Goal: Task Accomplishment & Management: Use online tool/utility

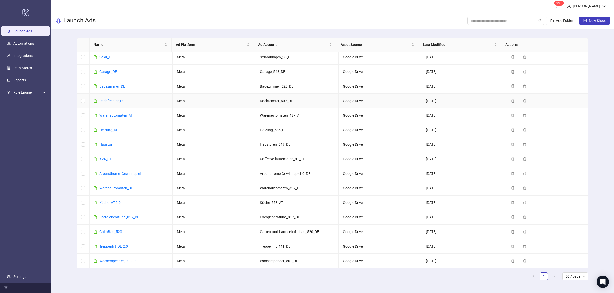
scroll to position [134, 0]
click at [104, 143] on link "Haustür" at bounding box center [105, 145] width 13 height 4
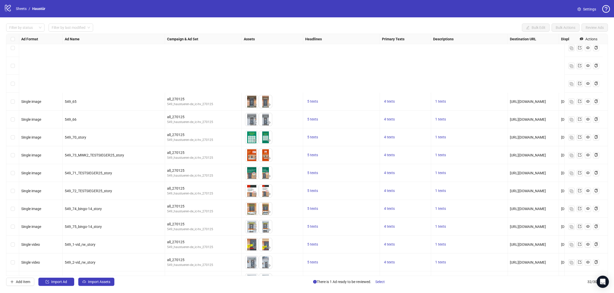
scroll to position [346, 0]
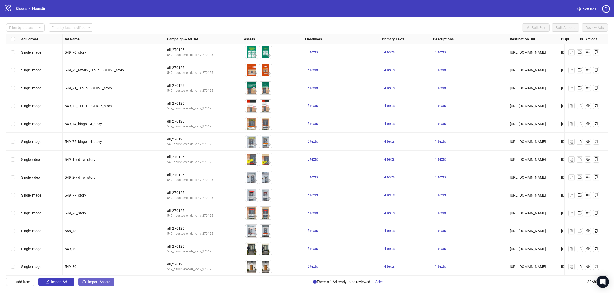
click at [99, 283] on span "Import Assets" at bounding box center [99, 282] width 22 height 4
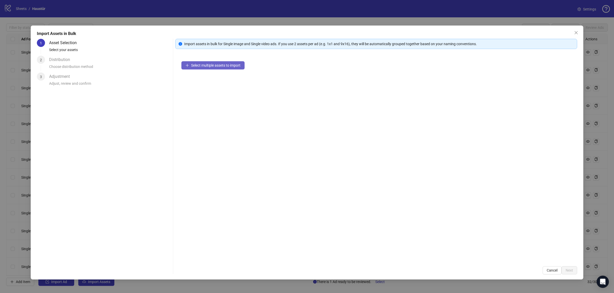
click at [213, 64] on span "Select multiple assets to import" at bounding box center [215, 65] width 49 height 4
click at [572, 273] on span "Next" at bounding box center [568, 271] width 7 height 4
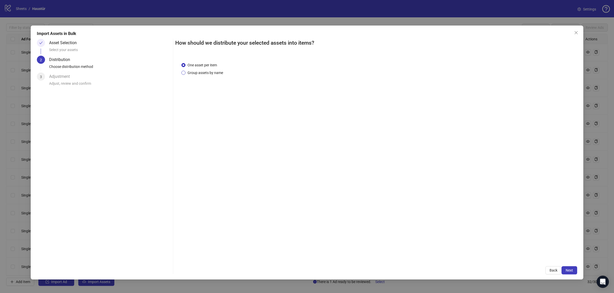
click at [205, 71] on span "Group assets by name" at bounding box center [205, 73] width 40 height 6
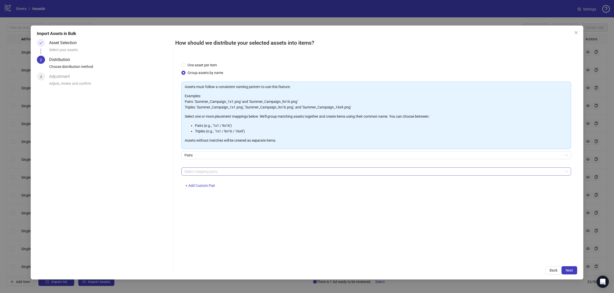
click at [217, 170] on div at bounding box center [373, 171] width 382 height 7
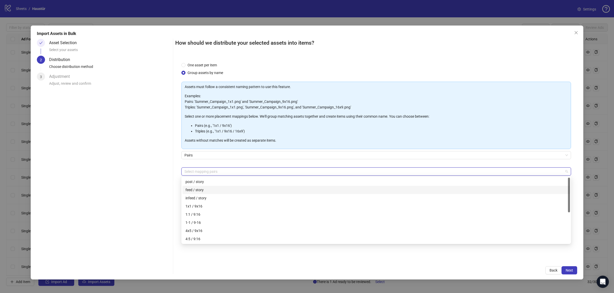
click at [213, 189] on div "feed / story" at bounding box center [375, 190] width 381 height 6
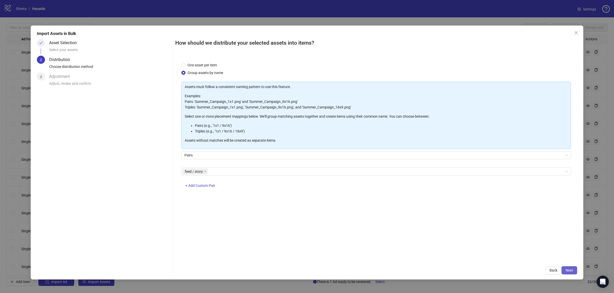
click at [568, 270] on span "Next" at bounding box center [568, 271] width 7 height 4
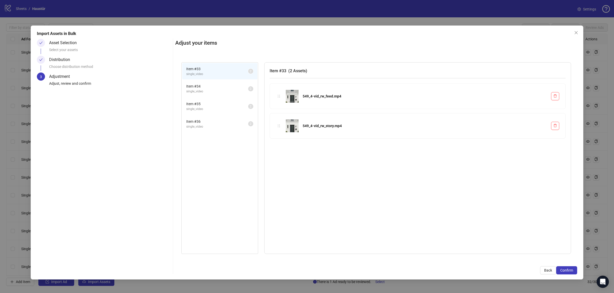
drag, startPoint x: 227, startPoint y: 122, endPoint x: 222, endPoint y: 117, distance: 7.2
click at [227, 122] on span "Item # 36" at bounding box center [217, 122] width 62 height 6
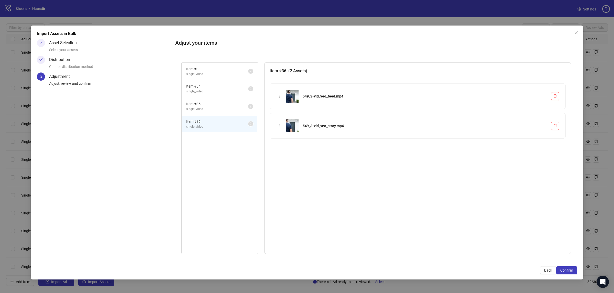
click at [212, 101] on span "Item # 35" at bounding box center [217, 104] width 62 height 6
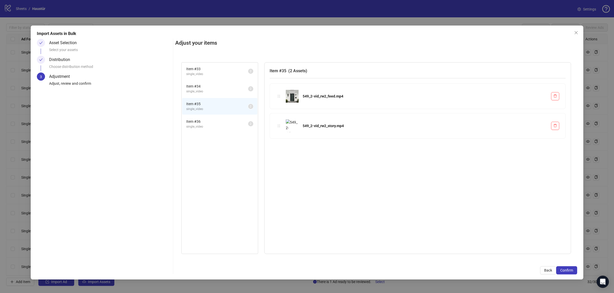
click at [207, 87] on span "Item # 34" at bounding box center [217, 87] width 62 height 6
click at [205, 74] on span "single_video" at bounding box center [217, 74] width 62 height 5
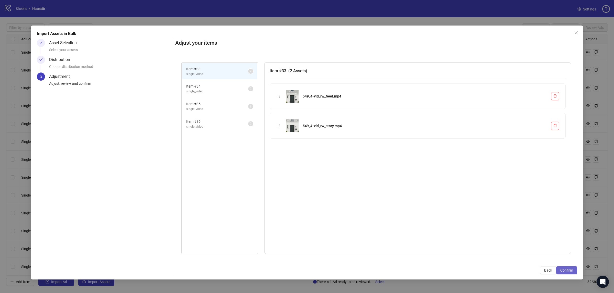
drag, startPoint x: 562, startPoint y: 261, endPoint x: 562, endPoint y: 269, distance: 8.2
click at [562, 269] on div "Adjust your items Item # 33 single_video 2 Item # 34 single_video 2 Item # 35 s…" at bounding box center [376, 157] width 402 height 236
click at [563, 270] on span "Confirm" at bounding box center [566, 271] width 13 height 4
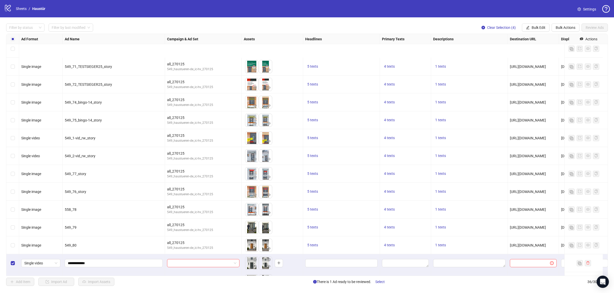
scroll to position [417, 0]
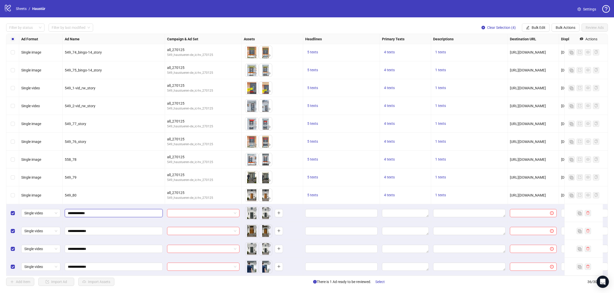
click at [100, 211] on input "**********" at bounding box center [113, 214] width 91 height 6
type input "**********"
click at [105, 229] on input "**********" at bounding box center [113, 232] width 91 height 6
type input "**********"
click at [93, 246] on input "**********" at bounding box center [113, 249] width 91 height 6
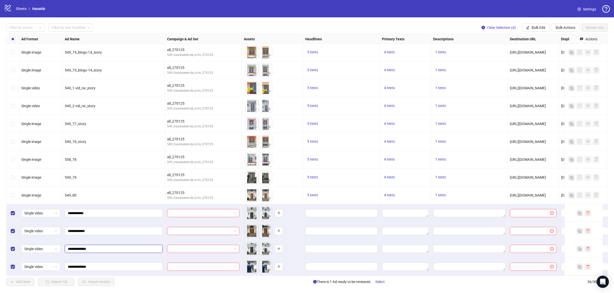
type input "**********"
click at [96, 264] on input "**********" at bounding box center [113, 267] width 91 height 6
type input "**********"
click at [99, 194] on div "549_80" at bounding box center [114, 196] width 98 height 6
click at [205, 210] on input "search" at bounding box center [201, 214] width 62 height 8
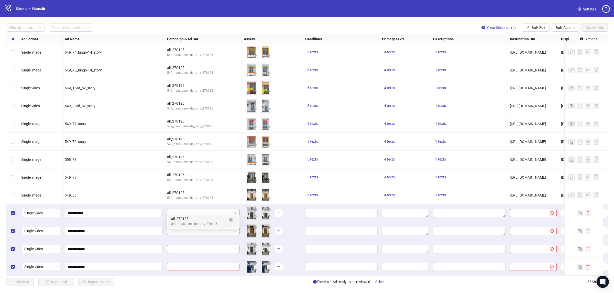
click at [202, 216] on div "all_270125" at bounding box center [198, 219] width 54 height 6
click at [201, 231] on div at bounding box center [203, 231] width 77 height 18
click at [205, 228] on input "search" at bounding box center [201, 232] width 62 height 8
click at [198, 240] on div "549_haustueren-de_ic-hv_270125" at bounding box center [198, 242] width 54 height 5
click at [198, 240] on div at bounding box center [203, 249] width 77 height 18
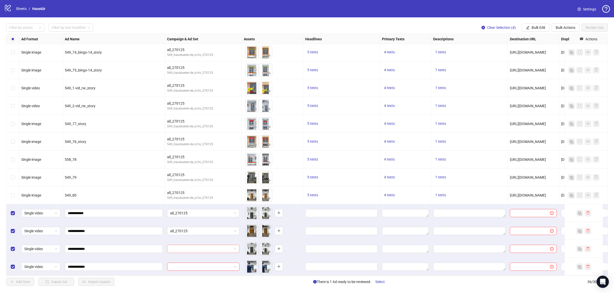
click at [197, 247] on input "search" at bounding box center [201, 249] width 62 height 8
click at [196, 255] on div "all_270125" at bounding box center [198, 255] width 54 height 6
click at [196, 263] on input "search" at bounding box center [201, 267] width 62 height 8
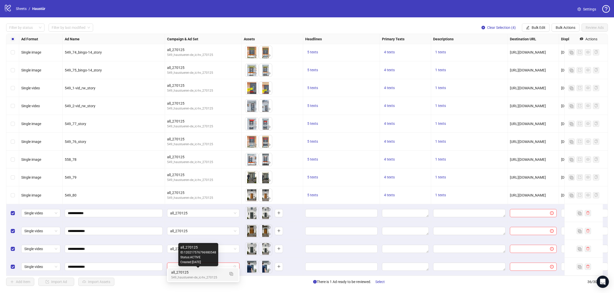
click at [190, 273] on div "all_270125" at bounding box center [198, 273] width 54 height 6
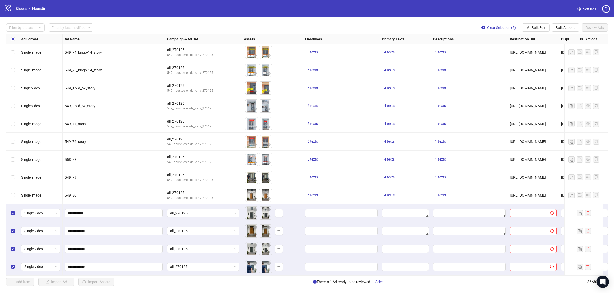
click at [312, 104] on span "5 texts" at bounding box center [312, 106] width 11 height 4
click at [391, 104] on span "4 texts" at bounding box center [389, 106] width 11 height 4
click at [471, 96] on icon "caret-right" at bounding box center [469, 97] width 4 height 4
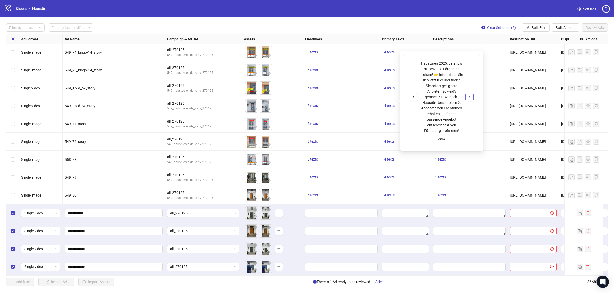
click at [471, 96] on icon "caret-right" at bounding box center [469, 97] width 4 height 4
click at [349, 115] on div "5 texts" at bounding box center [341, 124] width 77 height 18
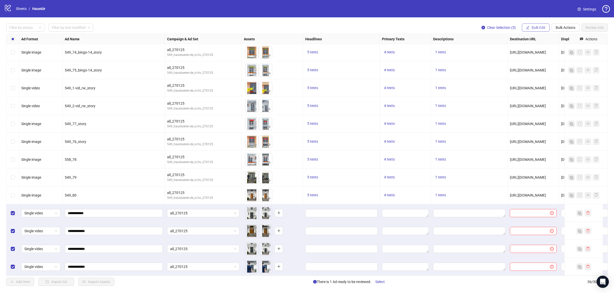
click at [541, 26] on span "Bulk Edit" at bounding box center [538, 28] width 14 height 4
click at [539, 63] on span "Headlines" at bounding box center [540, 63] width 30 height 6
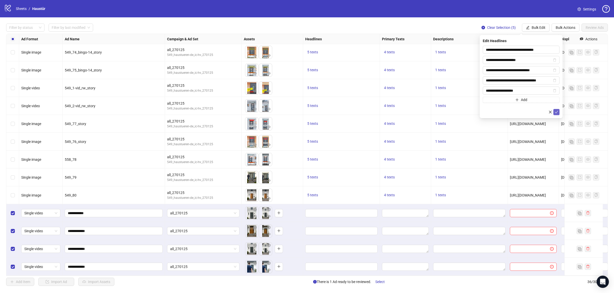
click at [556, 113] on icon "check" at bounding box center [556, 112] width 4 height 4
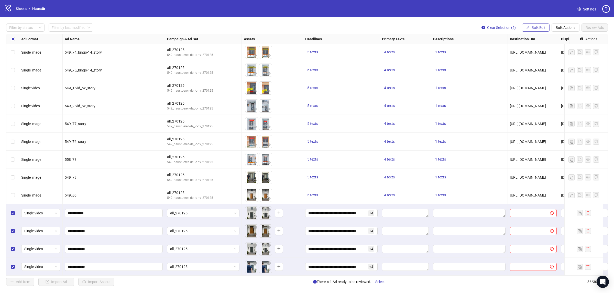
click at [527, 28] on icon "edit" at bounding box center [528, 28] width 4 height 4
click at [537, 69] on span "Primary Texts" at bounding box center [540, 71] width 30 height 6
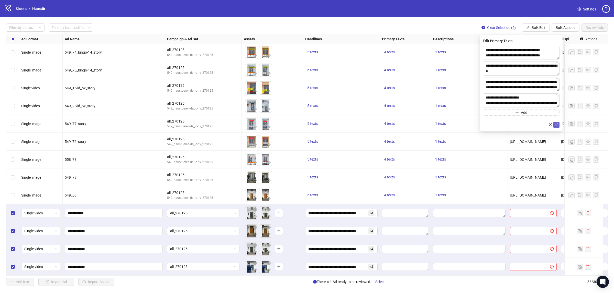
click at [556, 123] on icon "check" at bounding box center [556, 125] width 4 height 4
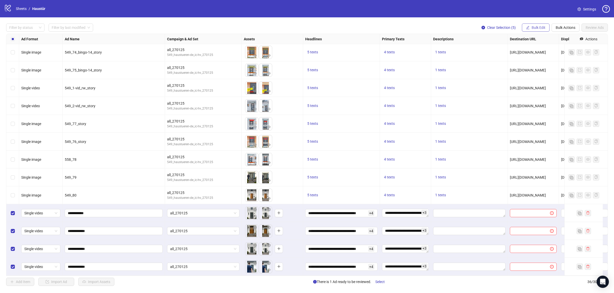
click at [524, 28] on button "Bulk Edit" at bounding box center [536, 28] width 28 height 8
click at [533, 78] on span "Descriptions" at bounding box center [540, 79] width 30 height 6
click at [556, 77] on icon "check" at bounding box center [555, 77] width 3 height 3
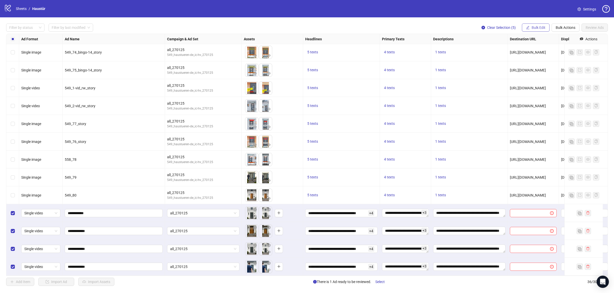
click at [528, 27] on icon "edit" at bounding box center [528, 28] width 4 height 4
click at [534, 85] on span "Destination URL" at bounding box center [540, 87] width 30 height 6
click at [555, 62] on icon "check" at bounding box center [556, 63] width 4 height 4
click at [536, 26] on span "Bulk Edit" at bounding box center [538, 28] width 14 height 4
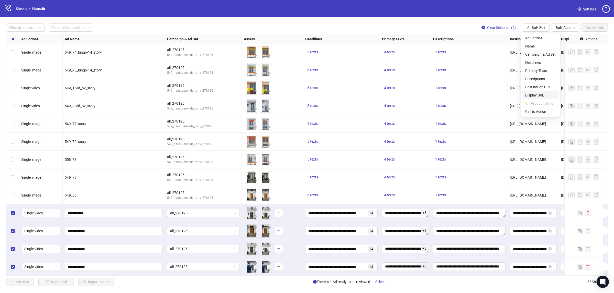
click at [539, 93] on span "Display URL" at bounding box center [540, 96] width 30 height 6
click at [554, 63] on button "submit" at bounding box center [556, 63] width 6 height 6
click at [531, 26] on span "Bulk Edit" at bounding box center [538, 28] width 14 height 4
click at [536, 111] on span "Call to Action" at bounding box center [540, 112] width 30 height 6
click at [556, 61] on icon "check" at bounding box center [556, 63] width 4 height 4
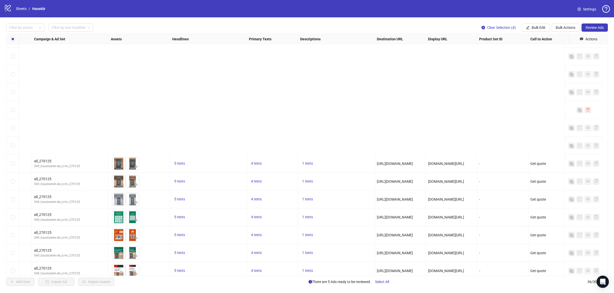
scroll to position [321, 138]
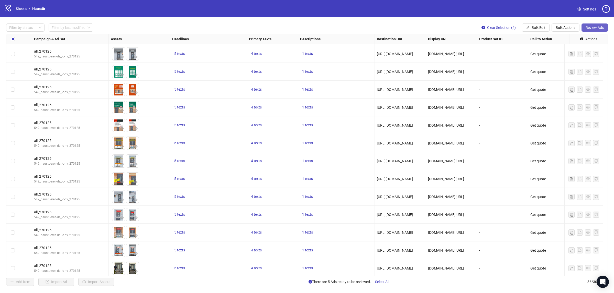
click at [587, 28] on span "Review Ads" at bounding box center [594, 28] width 18 height 4
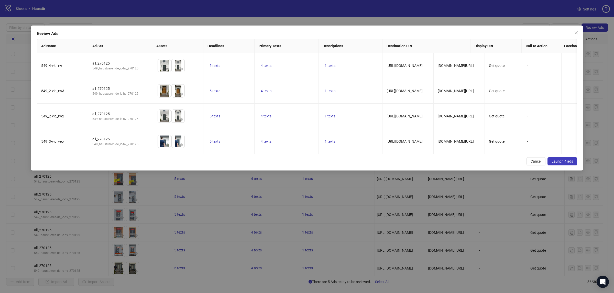
click at [568, 164] on span "Launch 4 ads" at bounding box center [561, 162] width 21 height 4
